Goal: Task Accomplishment & Management: Use online tool/utility

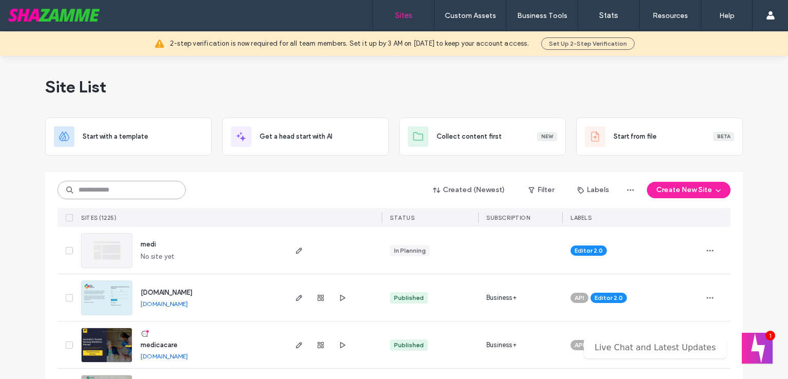
click at [128, 187] on input at bounding box center [121, 190] width 128 height 18
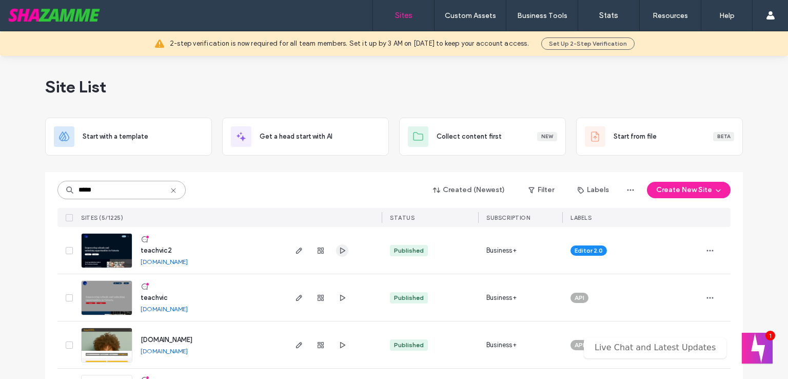
type input "*****"
click at [295, 252] on icon "button" at bounding box center [299, 250] width 8 height 8
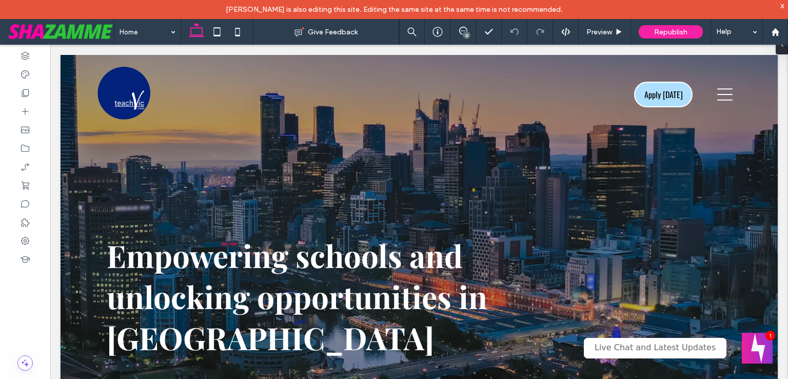
click at [469, 36] on div "12" at bounding box center [467, 35] width 8 height 8
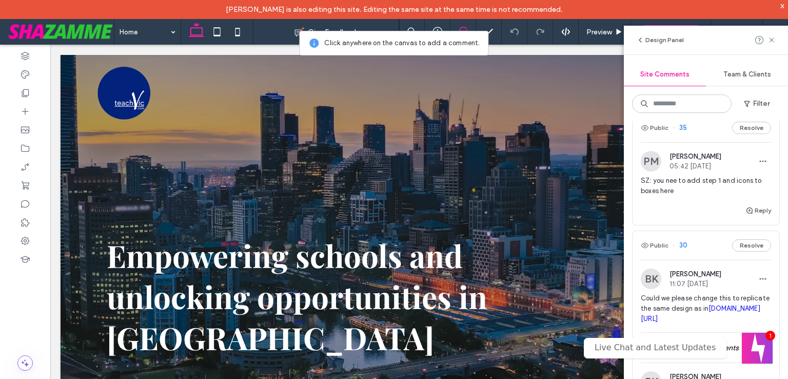
scroll to position [411, 0]
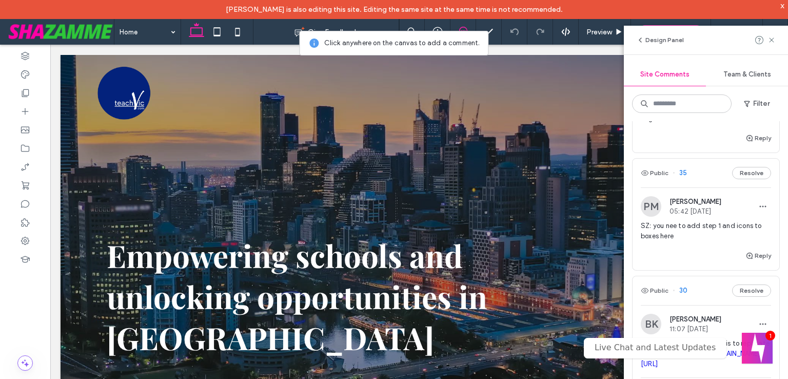
click at [691, 226] on span "SZ: you nee to add step 1 and icons to boxes here" at bounding box center [706, 231] width 130 height 21
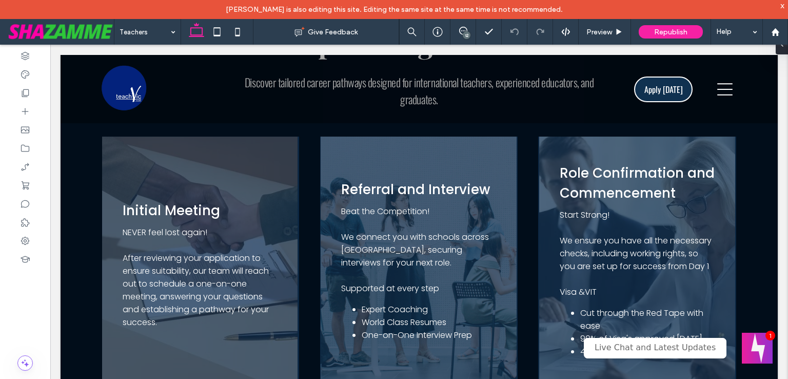
click at [466, 31] on div "12" at bounding box center [467, 35] width 8 height 8
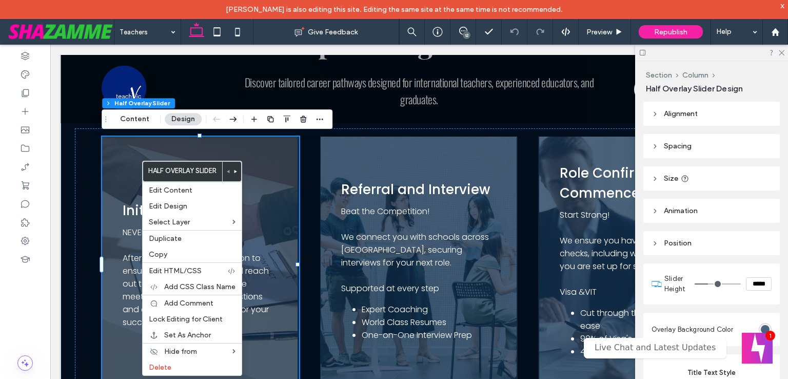
click at [123, 217] on div "Initial Meeting" at bounding box center [200, 211] width 154 height 20
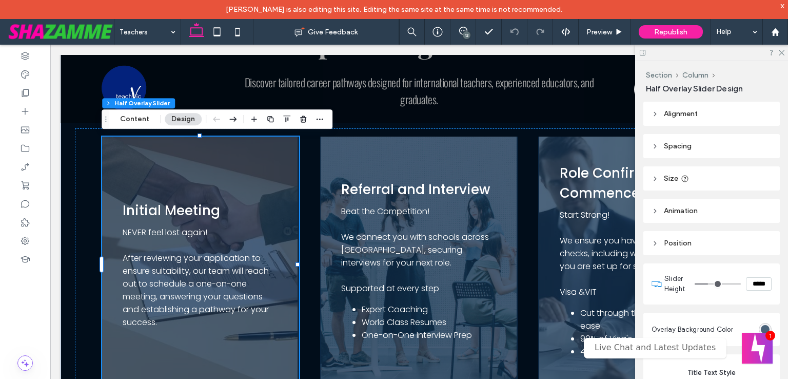
click at [123, 217] on div "Initial Meeting" at bounding box center [200, 211] width 154 height 20
click at [131, 117] on button "Content" at bounding box center [134, 119] width 43 height 12
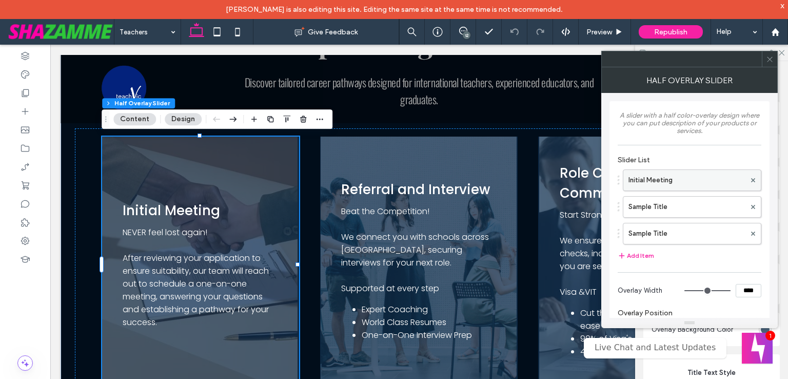
click at [660, 174] on label "Initial Meeting" at bounding box center [687, 180] width 117 height 21
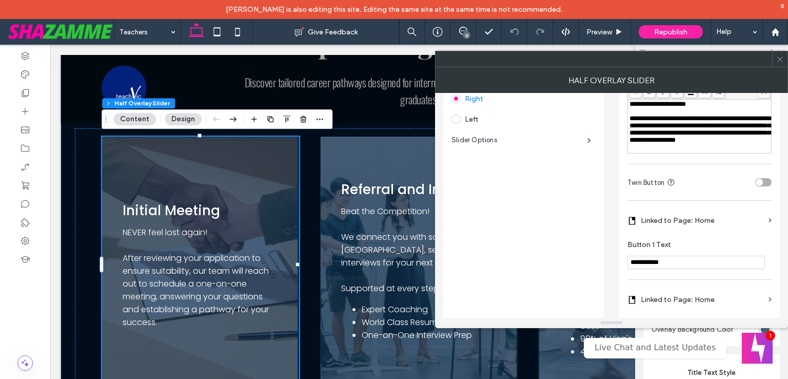
scroll to position [257, 0]
